Goal: Find specific page/section: Find specific page/section

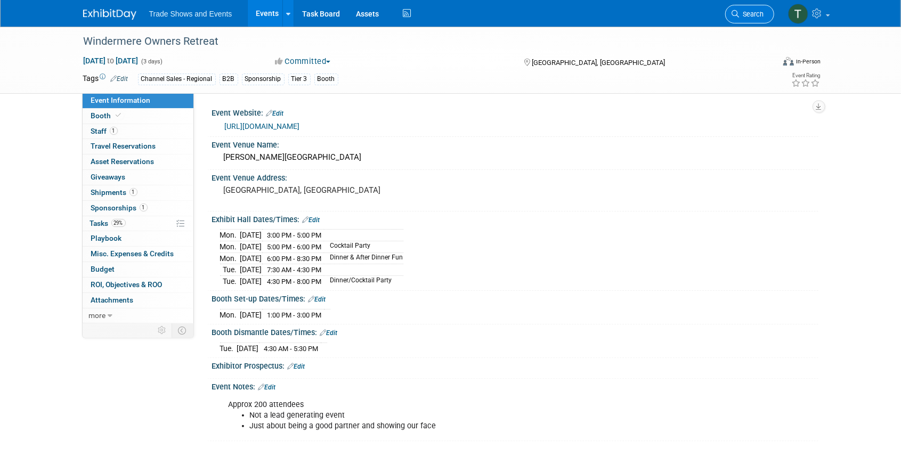
click at [765, 14] on link "Search" at bounding box center [749, 14] width 49 height 19
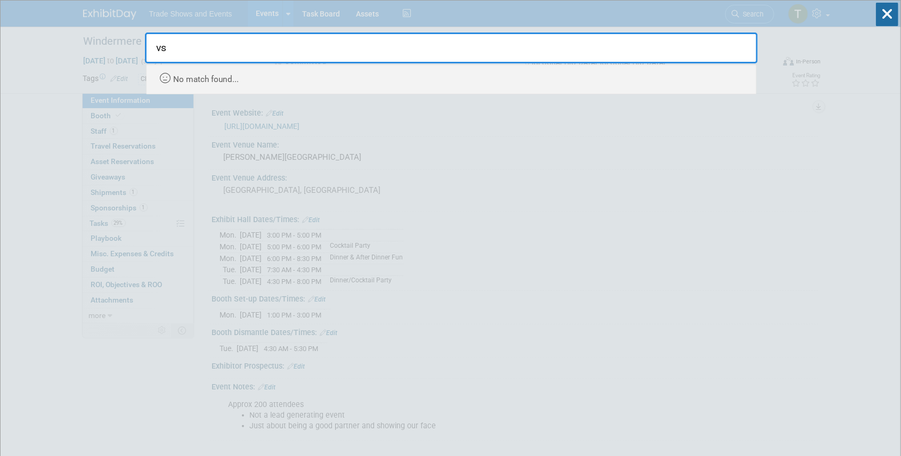
type input "v"
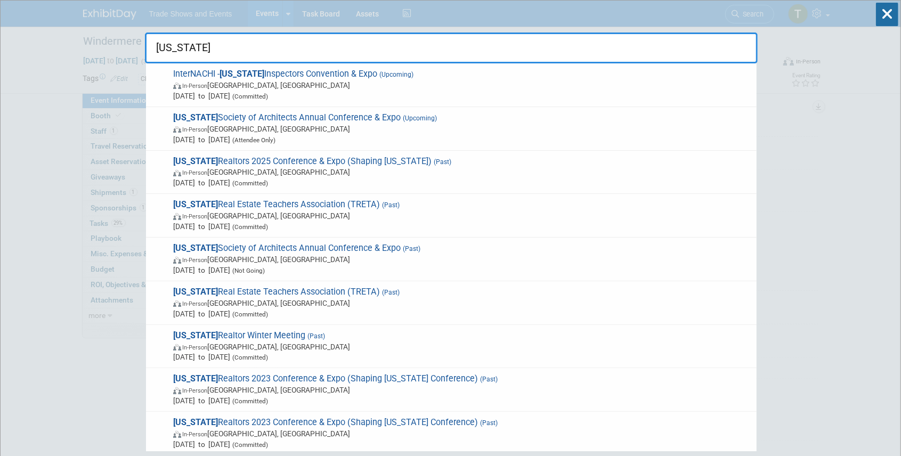
click at [206, 42] on input "[US_STATE]" at bounding box center [451, 47] width 613 height 31
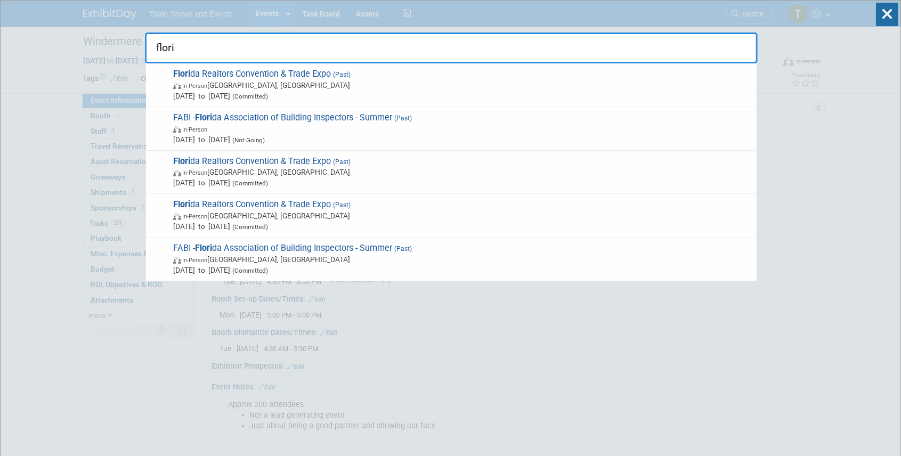
click at [191, 47] on input "flori" at bounding box center [451, 47] width 613 height 31
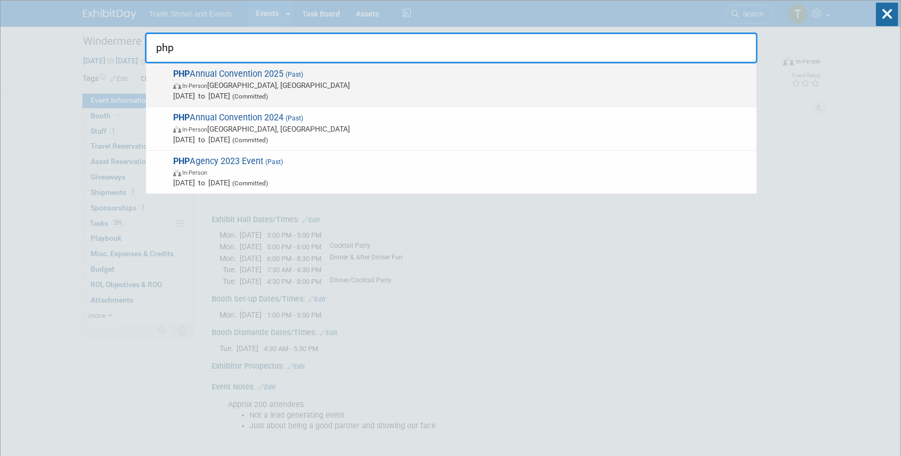
type input "php"
click at [200, 70] on span "PHP Annual Convention 2025 (Past) In-Person [GEOGRAPHIC_DATA], [GEOGRAPHIC_DATA…" at bounding box center [460, 85] width 581 height 32
